Goal: Task Accomplishment & Management: Manage account settings

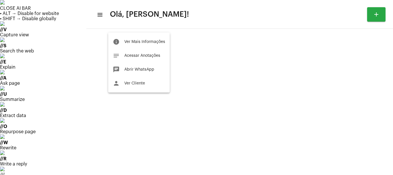
click at [125, 112] on div at bounding box center [196, 87] width 393 height 175
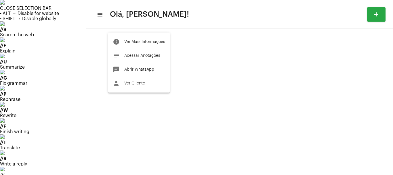
click at [91, 75] on div at bounding box center [196, 87] width 393 height 175
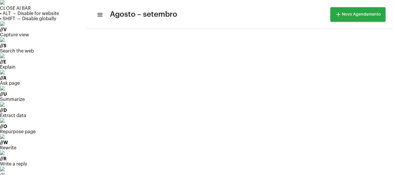
scroll to position [397, 0]
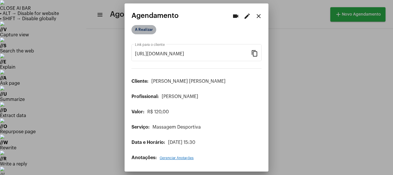
click at [148, 31] on mat-chip "A Realizar" at bounding box center [144, 29] width 25 height 9
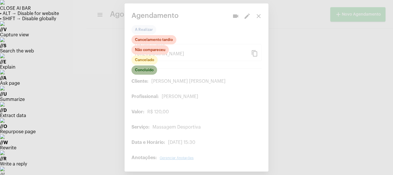
click at [145, 72] on mat-chip "Concluído" at bounding box center [145, 69] width 26 height 9
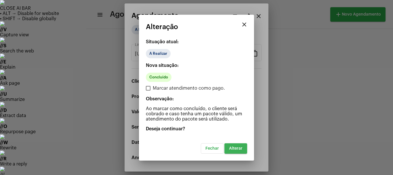
click at [234, 146] on span "Alterar" at bounding box center [236, 148] width 14 height 4
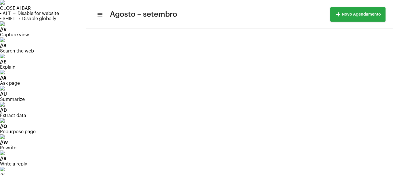
scroll to position [58, 0]
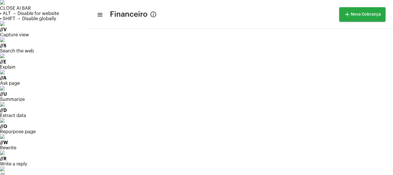
scroll to position [147, 0]
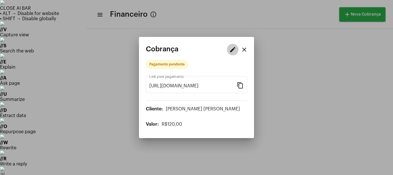
click at [234, 54] on button "edit" at bounding box center [233, 50] width 12 height 12
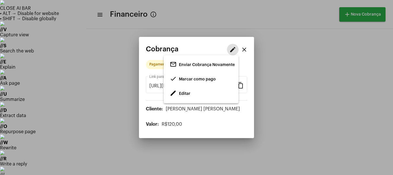
click at [186, 92] on span "Editar" at bounding box center [185, 94] width 12 height 4
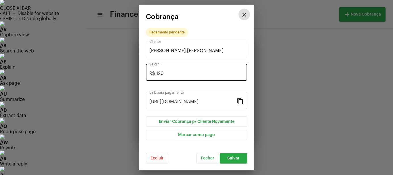
click at [168, 73] on input "R$ 120" at bounding box center [196, 73] width 94 height 5
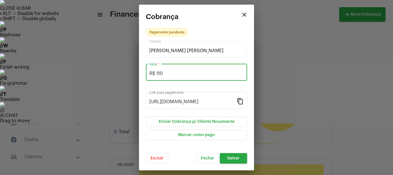
type input "R$ 110"
click at [234, 158] on span "Salvar" at bounding box center [234, 158] width 12 height 4
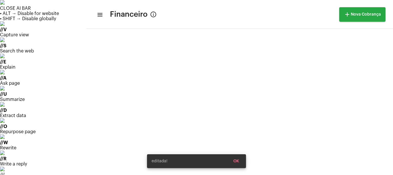
scroll to position [147, 0]
click at [143, 160] on div "editada! OK" at bounding box center [196, 161] width 113 height 28
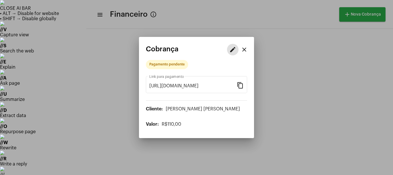
click at [231, 49] on mat-icon "edit" at bounding box center [233, 49] width 7 height 7
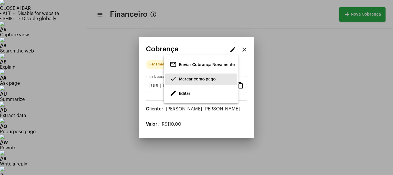
click at [192, 77] on span "Marcar como pago" at bounding box center [197, 79] width 37 height 4
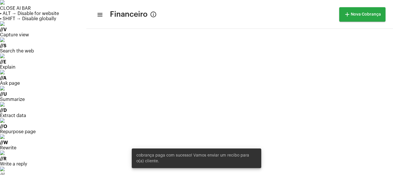
scroll to position [19, 0]
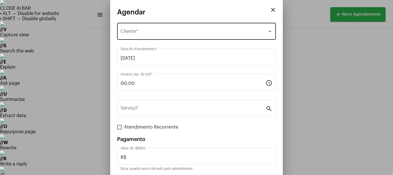
click at [138, 33] on span "Selecione o Cliente" at bounding box center [194, 32] width 147 height 5
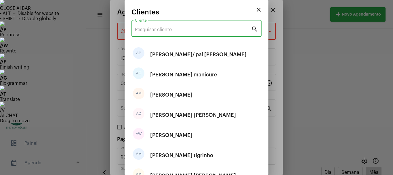
drag, startPoint x: 143, startPoint y: 27, endPoint x: 145, endPoint y: 26, distance: 2.9
click at [143, 27] on input "Cliente" at bounding box center [193, 29] width 116 height 5
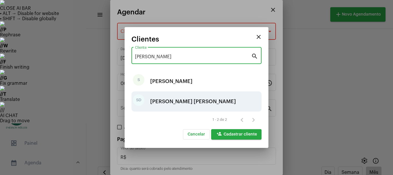
type input "[PERSON_NAME]"
click at [169, 99] on div "[PERSON_NAME] [PERSON_NAME]" at bounding box center [193, 101] width 86 height 17
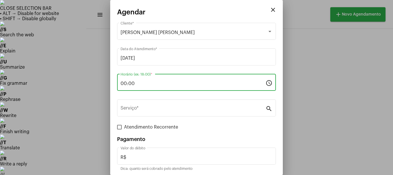
drag, startPoint x: 144, startPoint y: 82, endPoint x: 112, endPoint y: 94, distance: 34.3
click at [114, 93] on mat-dialog-container "close Agendar [PERSON_NAME] [PERSON_NAME] Cliente * [DATE] Data do Atendimento …" at bounding box center [196, 87] width 173 height 175
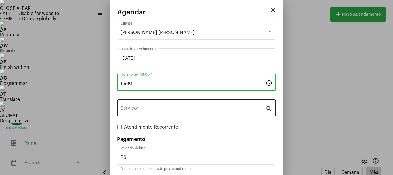
type input "15:30"
click at [141, 107] on input "Serviço *" at bounding box center [193, 109] width 145 height 5
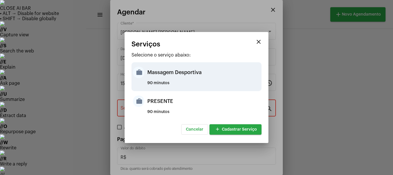
click at [140, 75] on mat-icon "work" at bounding box center [139, 73] width 12 height 12
type input "Massagem Desportiva"
type input "R$ 120"
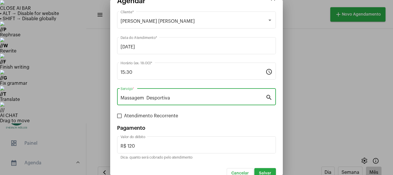
scroll to position [22, 0]
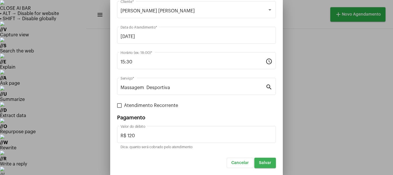
click at [259, 162] on span "Salvar" at bounding box center [265, 163] width 12 height 4
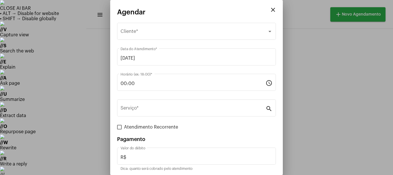
click at [325, 35] on div at bounding box center [196, 87] width 393 height 175
